Goal: Information Seeking & Learning: Learn about a topic

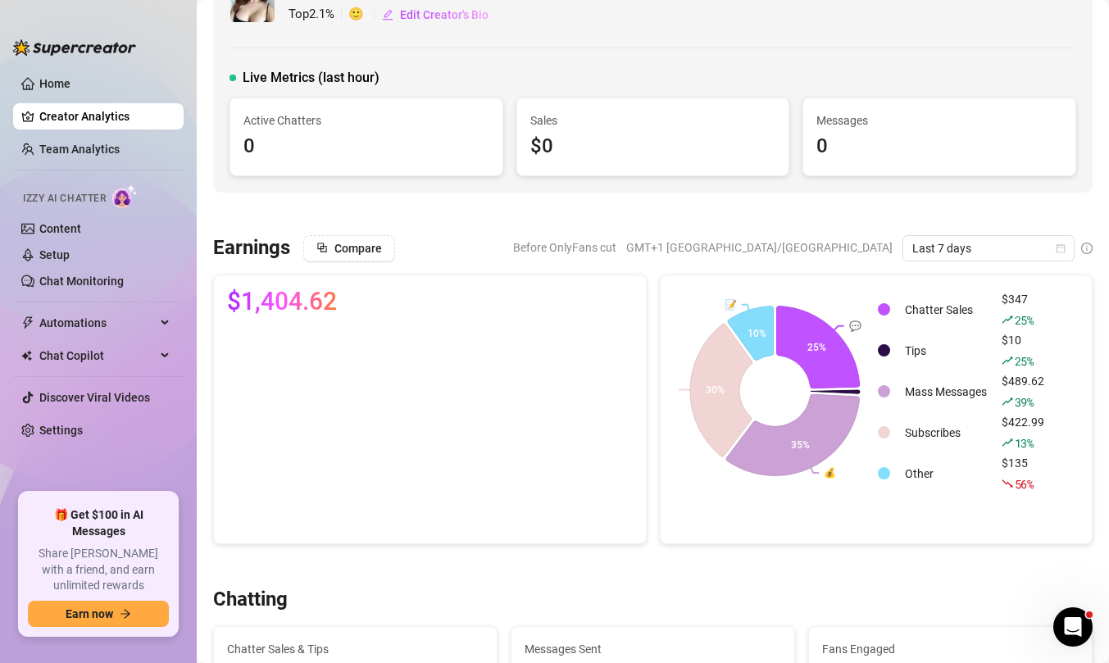
scroll to position [57, 0]
click at [330, 249] on button "Compare" at bounding box center [349, 248] width 92 height 26
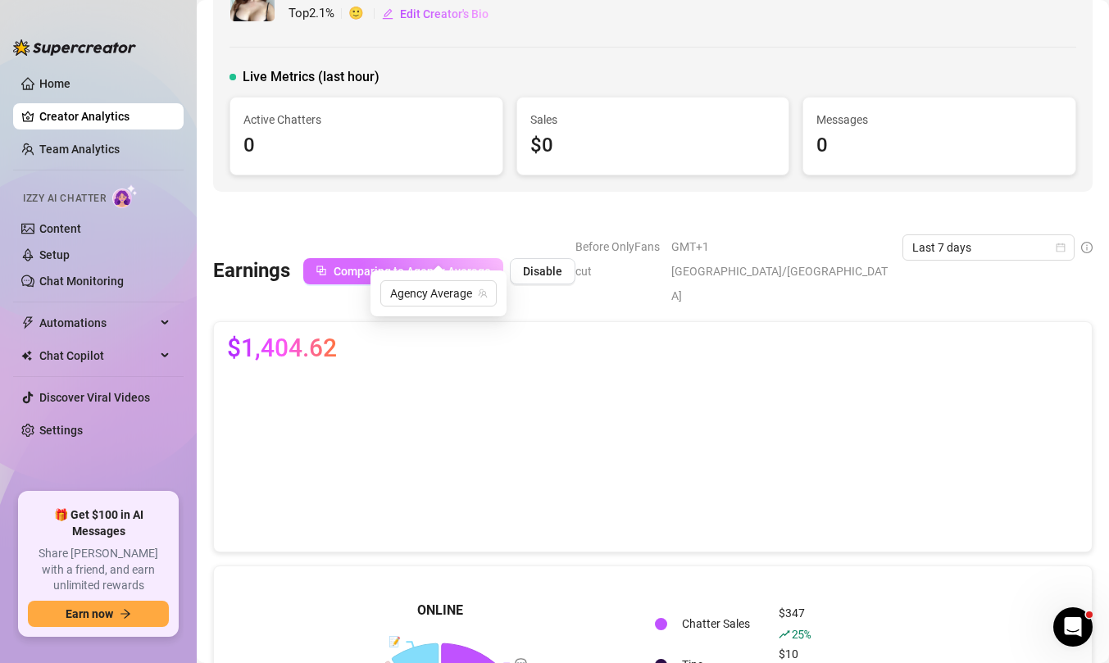
click at [469, 265] on span "Comparing to Agency Average" at bounding box center [412, 271] width 157 height 13
click at [527, 265] on span "Disable" at bounding box center [542, 271] width 39 height 13
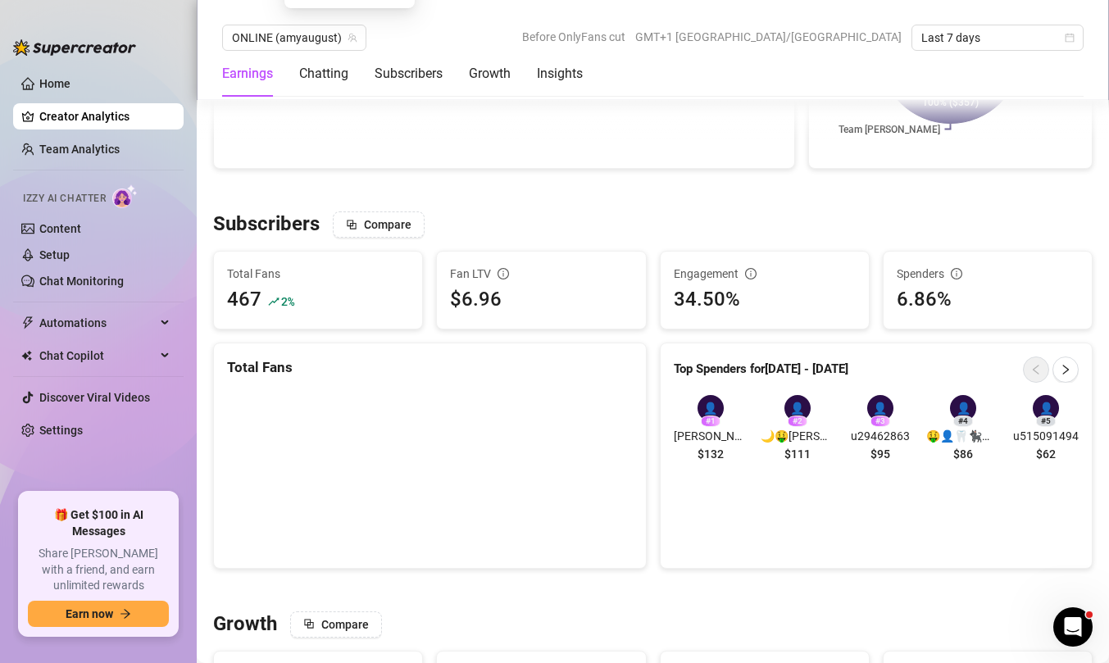
scroll to position [0, 0]
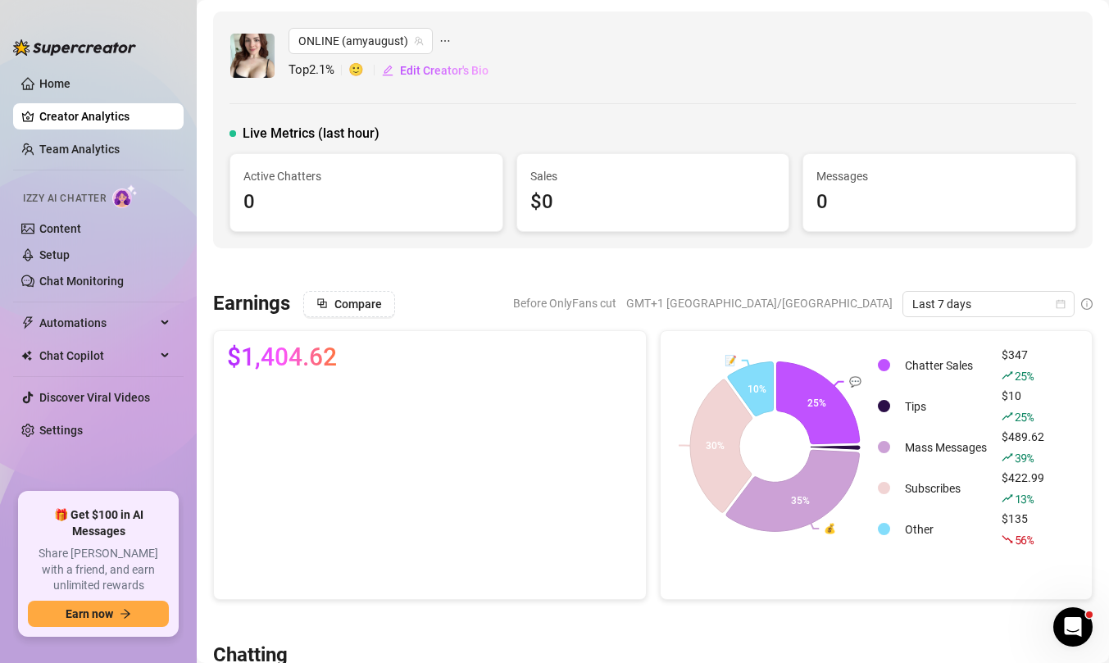
click at [807, 303] on span "GMT+1 [GEOGRAPHIC_DATA]/[GEOGRAPHIC_DATA]" at bounding box center [759, 303] width 266 height 25
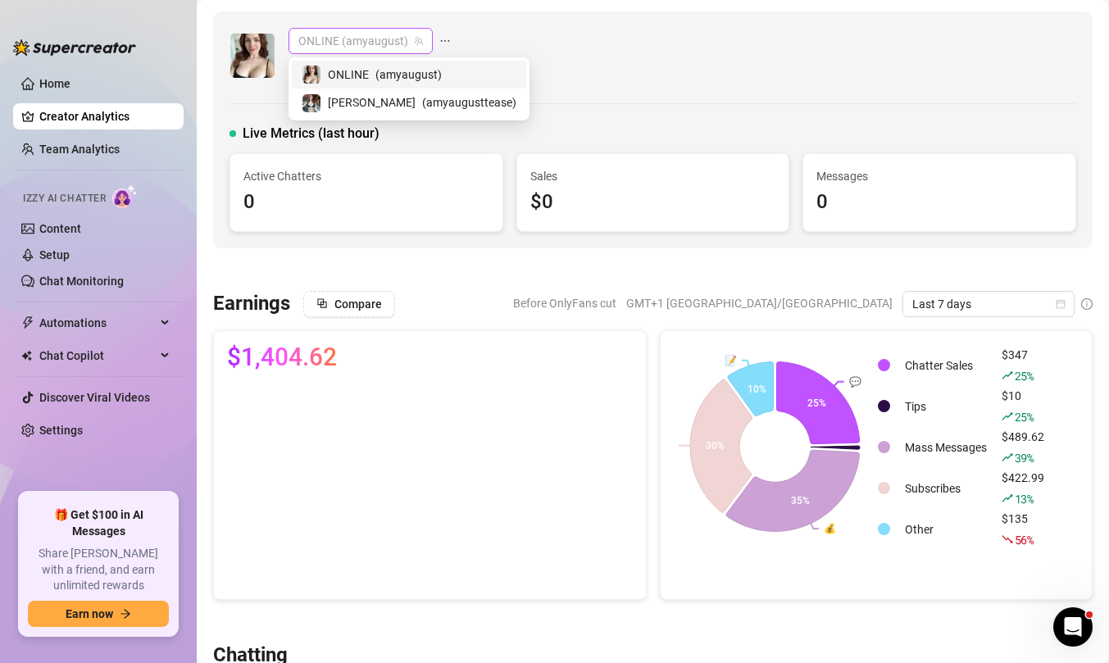
click at [344, 34] on span "ONLINE (amyaugust)" at bounding box center [360, 41] width 125 height 25
click at [422, 99] on span "( amyaugusttease )" at bounding box center [469, 102] width 94 height 18
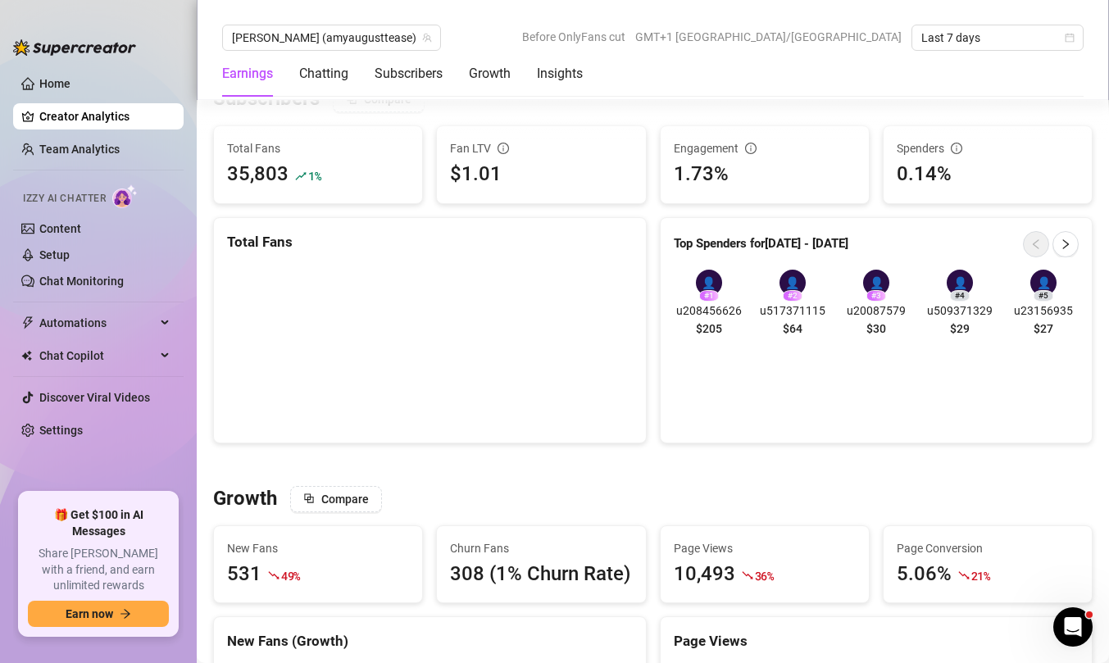
scroll to position [655, 0]
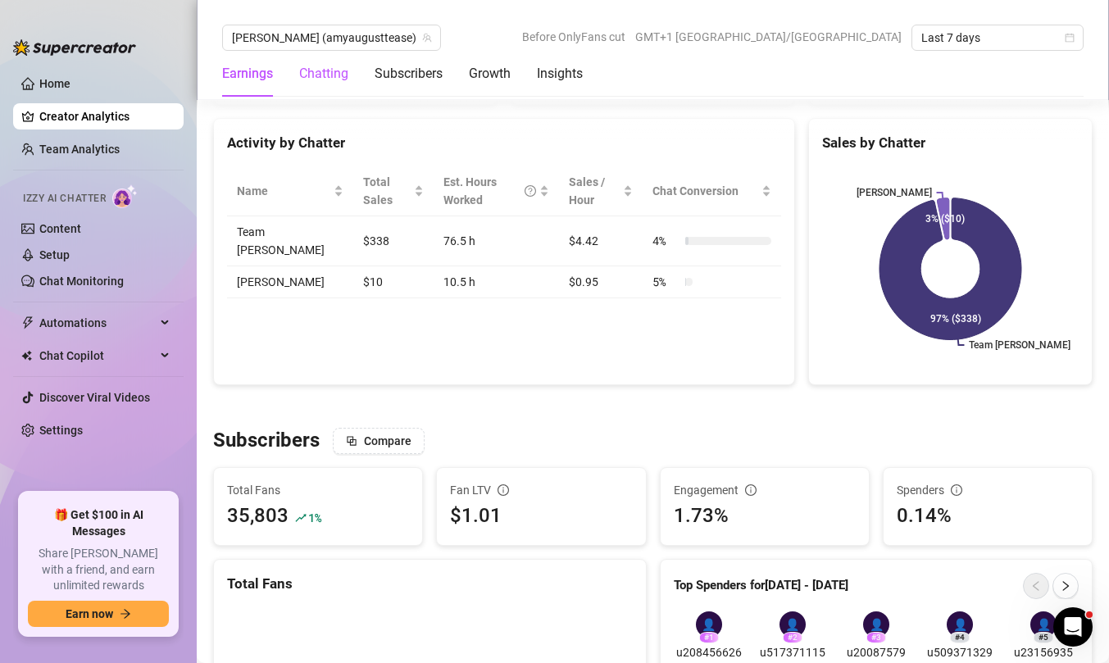
click at [344, 71] on div "Chatting" at bounding box center [323, 74] width 49 height 20
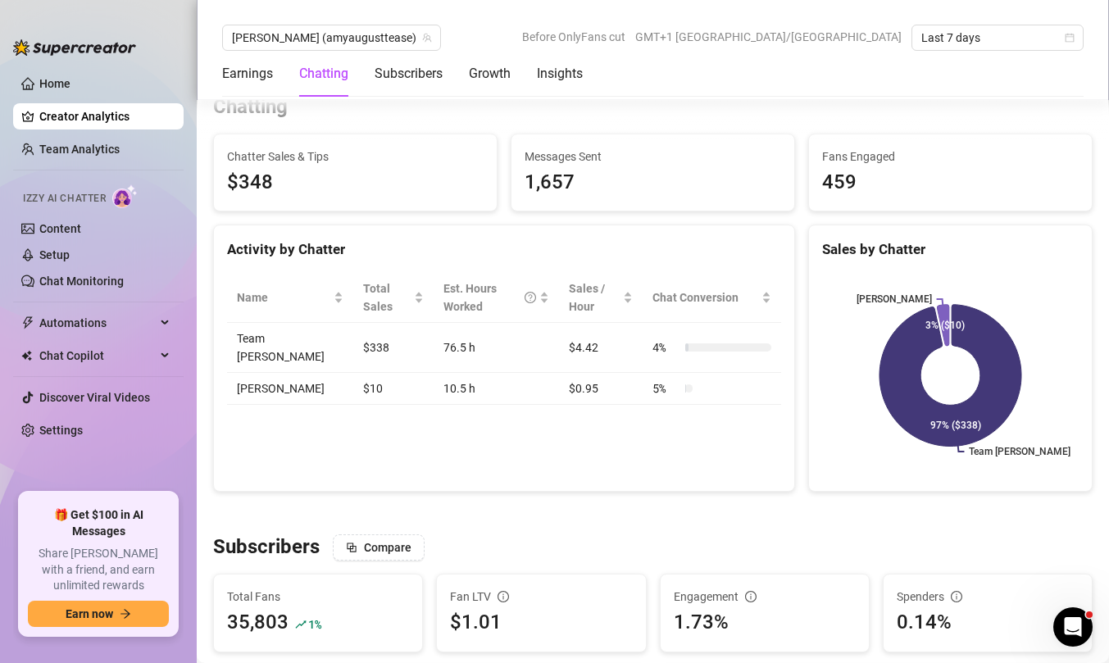
scroll to position [535, 0]
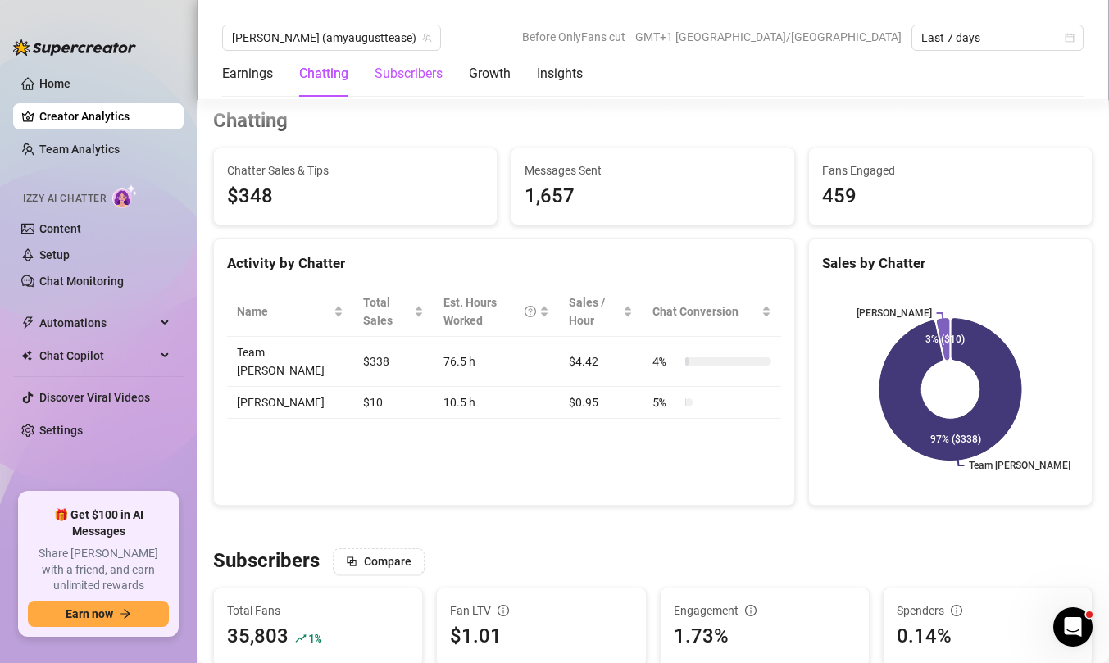
click at [420, 76] on div "Subscribers" at bounding box center [409, 74] width 68 height 20
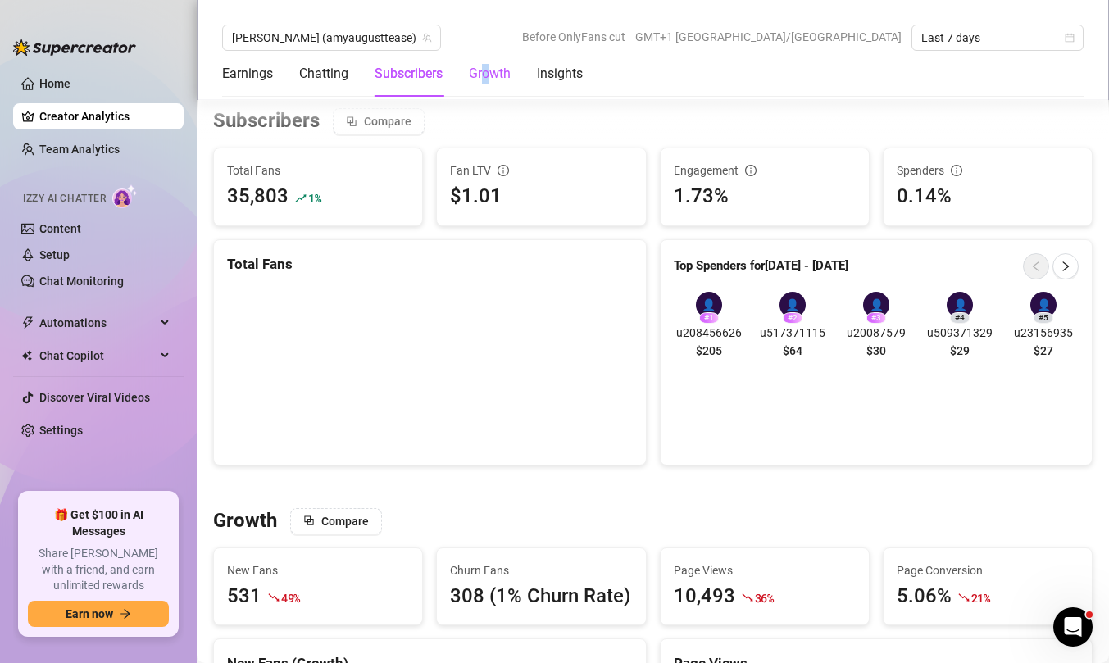
click at [487, 77] on div "Growth" at bounding box center [490, 74] width 42 height 20
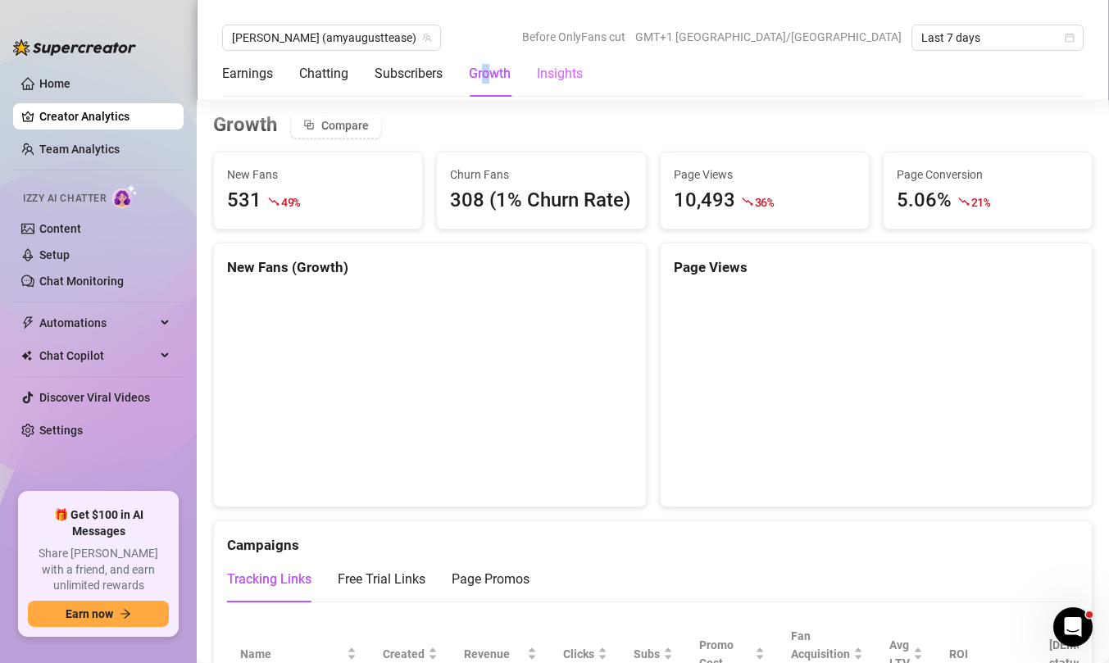
scroll to position [1375, 0]
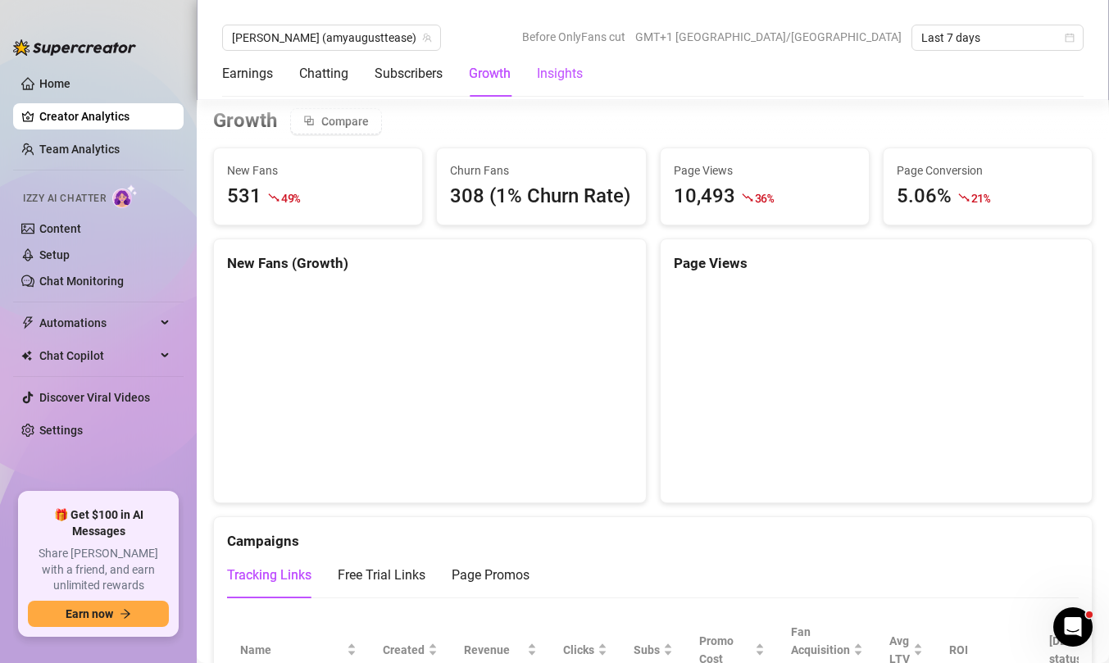
click at [565, 81] on div "Insights" at bounding box center [560, 74] width 46 height 20
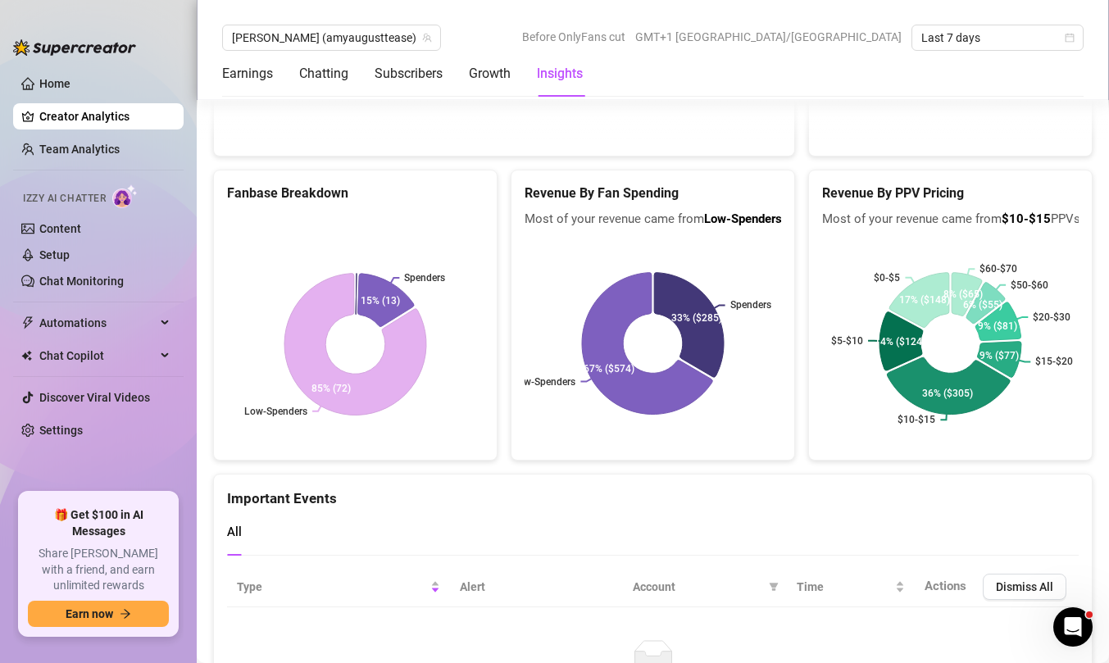
scroll to position [3491, 0]
